Goal: Navigation & Orientation: Find specific page/section

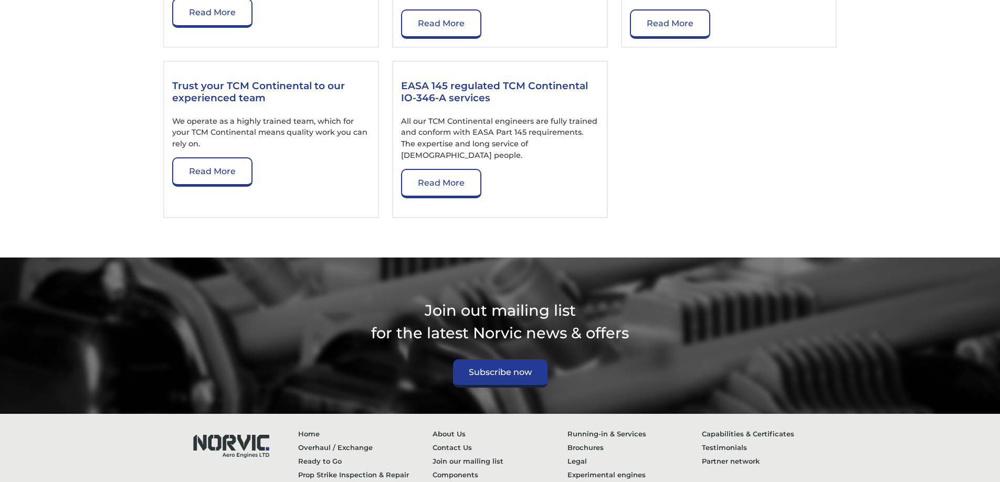
scroll to position [1718, 0]
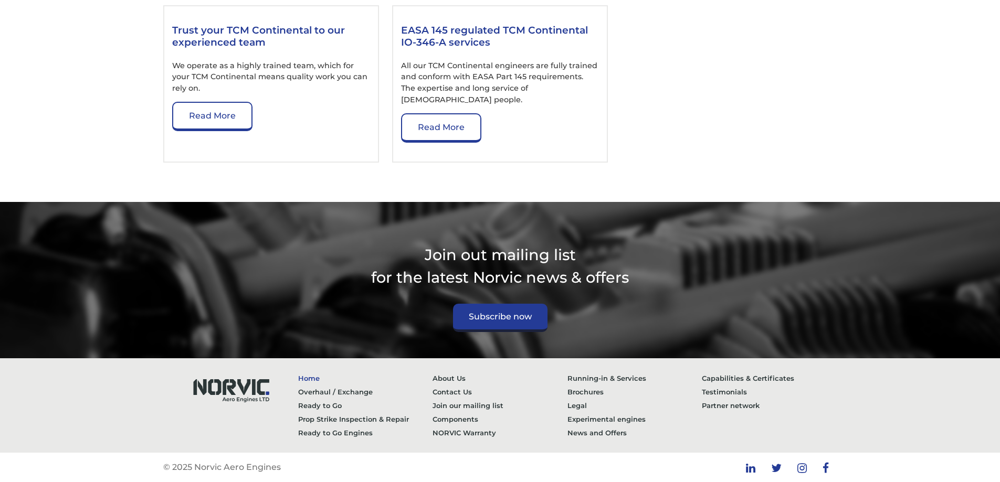
click at [308, 379] on link "Home" at bounding box center [365, 379] width 135 height 14
